Goal: Information Seeking & Learning: Learn about a topic

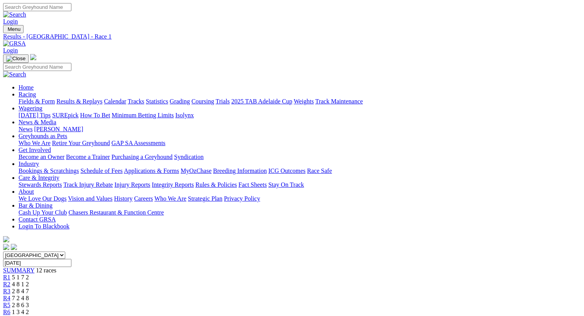
drag, startPoint x: 108, startPoint y: 42, endPoint x: 132, endPoint y: 27, distance: 28.7
click at [132, 91] on li "Racing Fields & Form Results & Replays Calendar Tracks Statistics Grading Cours…" at bounding box center [300, 98] width 562 height 14
drag, startPoint x: 132, startPoint y: 27, endPoint x: 136, endPoint y: 32, distance: 6.4
click at [36, 91] on link "Racing" at bounding box center [27, 94] width 17 height 7
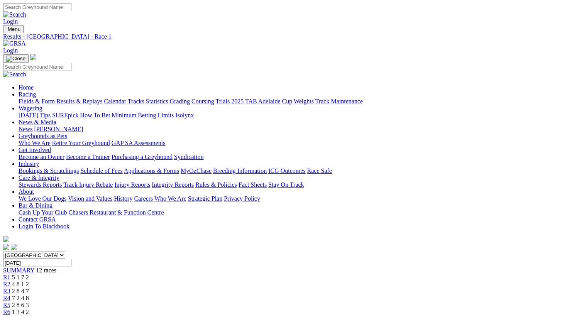
click at [39, 98] on link "Fields & Form" at bounding box center [37, 101] width 36 height 7
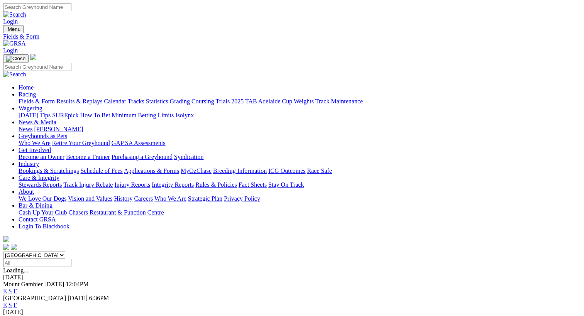
click at [17, 288] on link "F" at bounding box center [15, 291] width 3 height 7
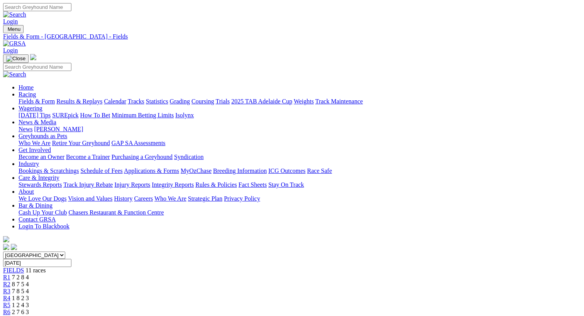
click at [33, 98] on link "Fields & Form" at bounding box center [37, 101] width 36 height 7
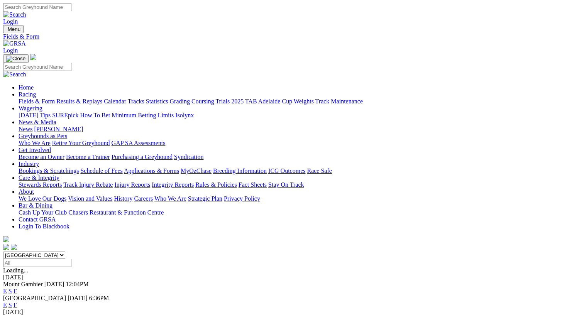
scroll to position [65, 0]
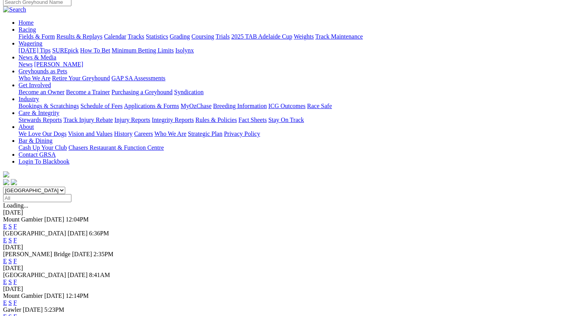
click at [17, 300] on link "F" at bounding box center [15, 303] width 3 height 7
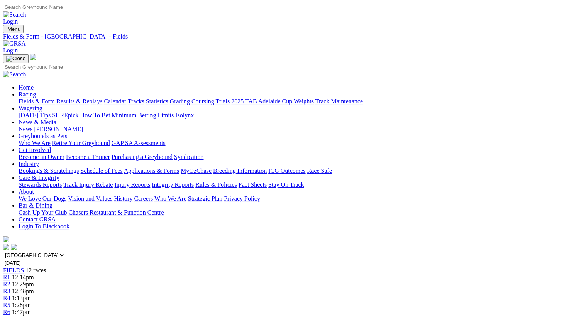
scroll to position [173, 0]
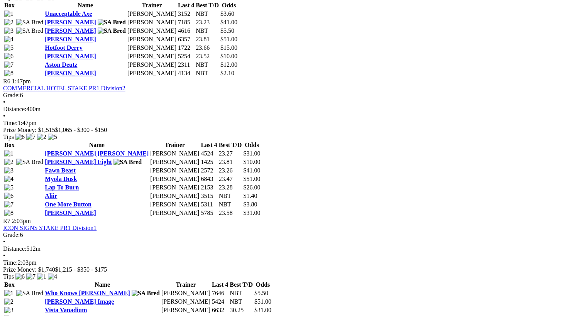
scroll to position [968, 0]
